Goal: Check status

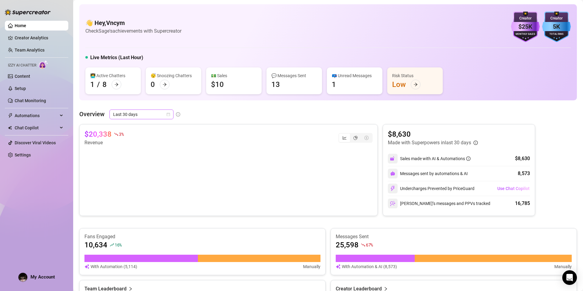
click at [149, 118] on span "Last 30 days" at bounding box center [141, 114] width 57 height 9
click at [144, 133] on div "Last 7 days" at bounding box center [141, 136] width 54 height 7
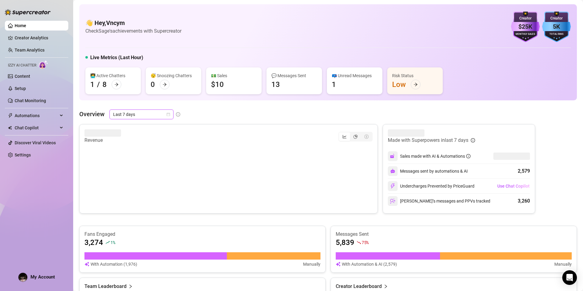
click at [131, 117] on span "Last 7 days" at bounding box center [141, 114] width 57 height 9
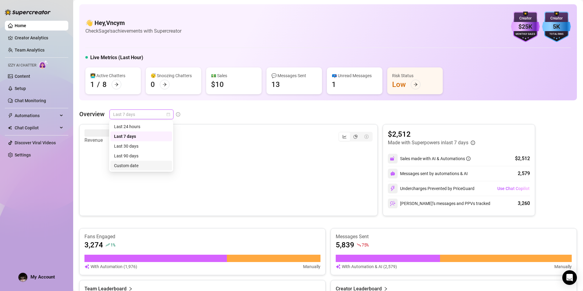
click at [137, 169] on div "Custom date" at bounding box center [141, 165] width 54 height 7
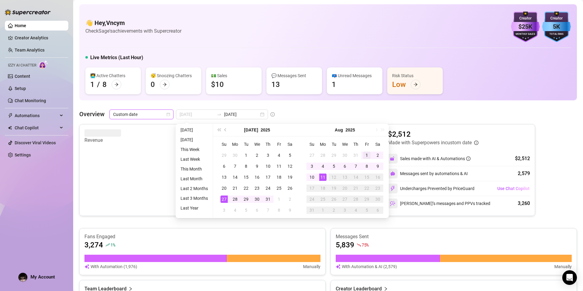
type input "[DATE]"
click at [366, 155] on div "1" at bounding box center [366, 154] width 7 height 7
click at [322, 176] on div "11" at bounding box center [322, 176] width 7 height 7
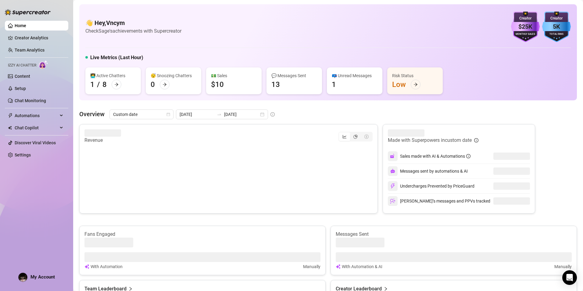
click at [302, 108] on div "👋 Hey, Vncym Check Sage's achievements with Supercreator $25K Creator Monthly S…" at bounding box center [327, 251] width 497 height 495
click at [304, 112] on div "Overview Custom date [DATE] [DATE]" at bounding box center [327, 114] width 497 height 10
